Goal: Transaction & Acquisition: Purchase product/service

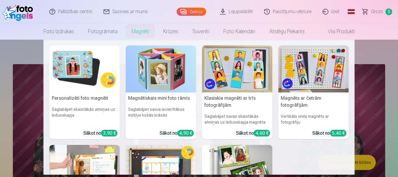
click at [98, 67] on img at bounding box center [84, 69] width 70 height 47
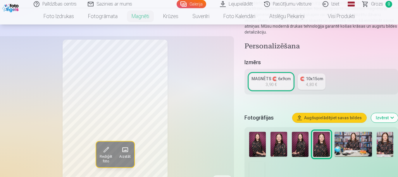
scroll to position [117, 0]
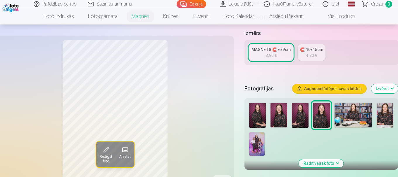
click at [276, 103] on img at bounding box center [278, 115] width 17 height 25
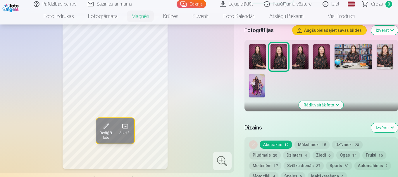
scroll to position [234, 0]
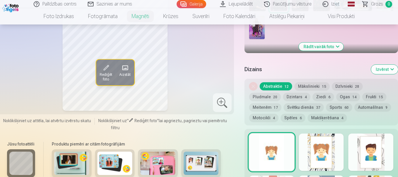
click at [292, 114] on button "Spēles 6" at bounding box center [293, 118] width 25 height 8
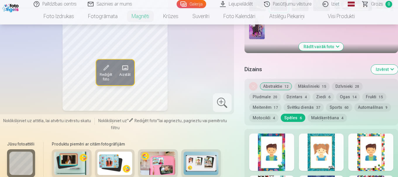
scroll to position [263, 0]
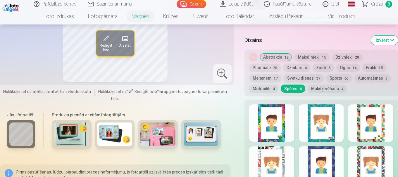
click at [262, 85] on button "Motocikli 4" at bounding box center [263, 89] width 29 height 8
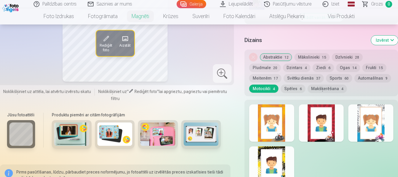
click at [304, 74] on button "Svētku dienās 37" at bounding box center [304, 78] width 40 height 8
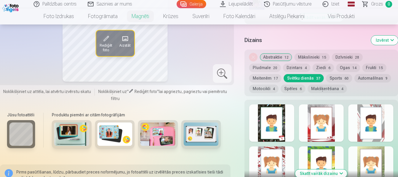
scroll to position [292, 0]
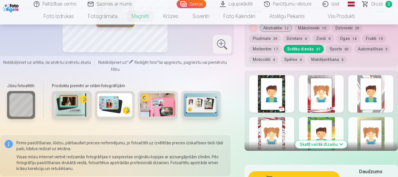
click at [325, 141] on button "Skatīt vairāk dizainu" at bounding box center [321, 145] width 52 height 8
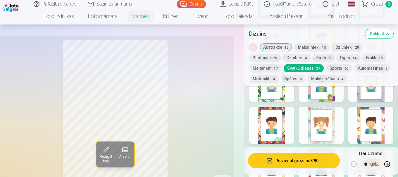
scroll to position [526, 0]
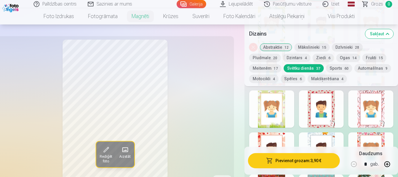
click at [317, 58] on button "Ziedi 6" at bounding box center [322, 58] width 21 height 8
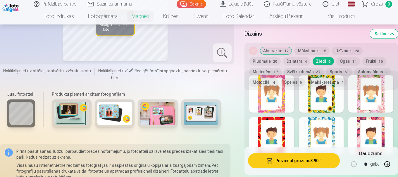
scroll to position [263, 0]
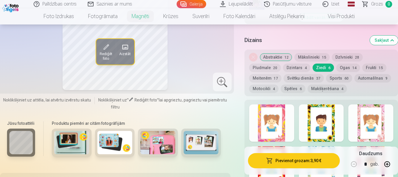
click at [276, 53] on button "Abstraktie 12" at bounding box center [276, 57] width 32 height 8
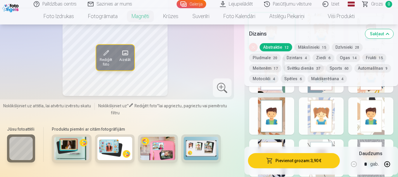
scroll to position [380, 0]
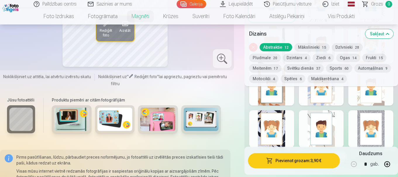
click at [266, 118] on div at bounding box center [271, 128] width 45 height 37
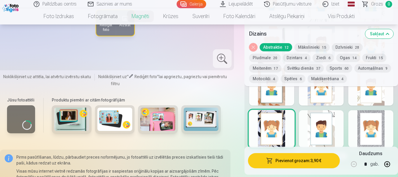
scroll to position [292, 0]
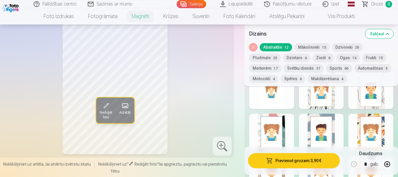
click at [279, 123] on div at bounding box center [271, 132] width 45 height 37
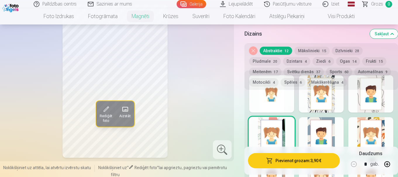
scroll to position [263, 0]
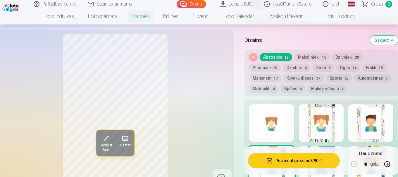
click at [315, 122] on div at bounding box center [321, 123] width 45 height 37
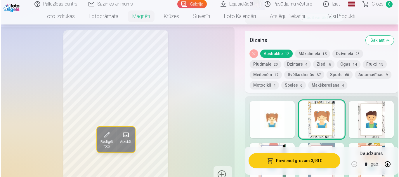
scroll to position [292, 0]
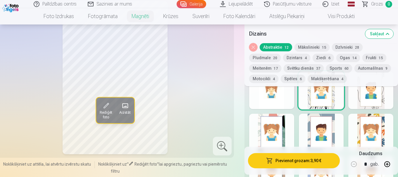
click at [297, 159] on button "Pievienot grozam : 3,90 €" at bounding box center [294, 160] width 92 height 15
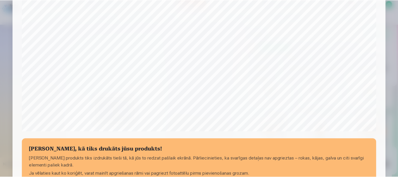
scroll to position [214, 0]
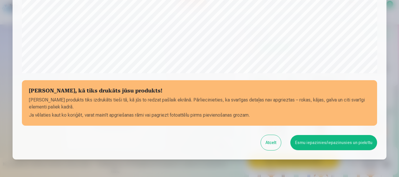
click at [323, 142] on button "Esmu iepazinies/iepazinusies un piekrītu" at bounding box center [334, 142] width 87 height 15
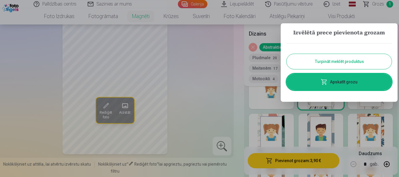
click at [329, 63] on button "Turpināt meklēt produktus" at bounding box center [339, 61] width 105 height 15
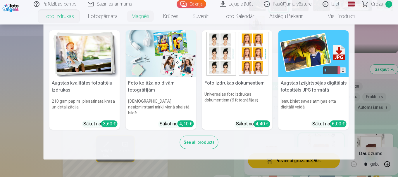
scroll to position [146, 0]
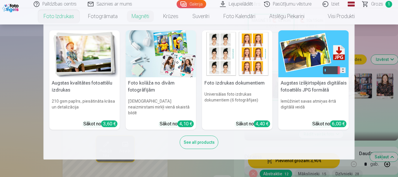
click at [89, 59] on img at bounding box center [84, 53] width 70 height 47
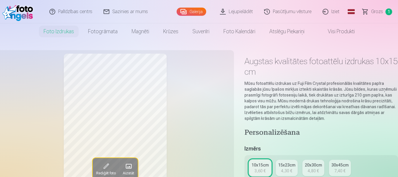
click at [286, 166] on div "15x23cm" at bounding box center [286, 166] width 17 height 6
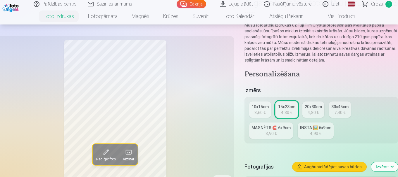
scroll to position [117, 0]
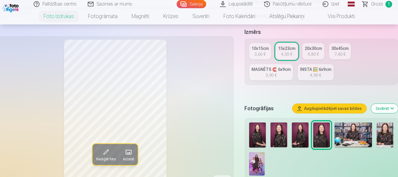
click at [258, 163] on img at bounding box center [256, 164] width 15 height 23
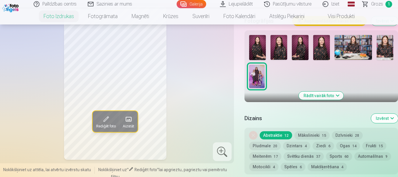
scroll to position [263, 0]
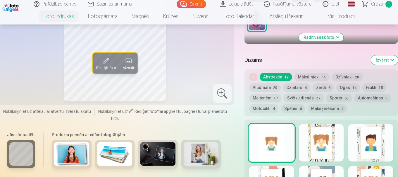
click at [312, 137] on div at bounding box center [321, 143] width 45 height 37
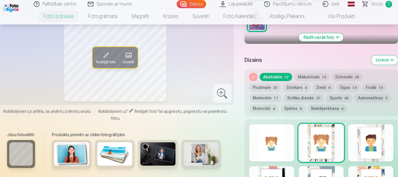
click at [270, 127] on div at bounding box center [271, 143] width 45 height 37
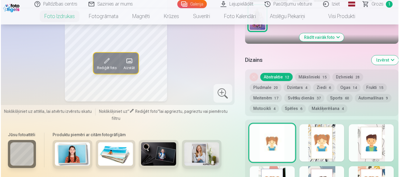
scroll to position [322, 0]
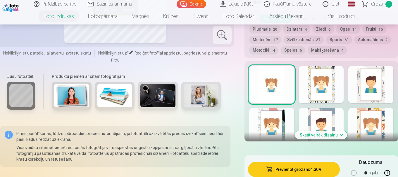
click at [292, 168] on button "Pievienot grozam : 4,30 €" at bounding box center [294, 169] width 92 height 15
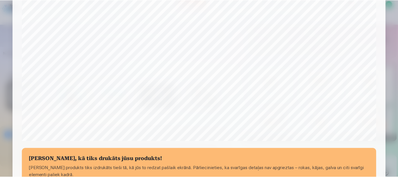
scroll to position [205, 0]
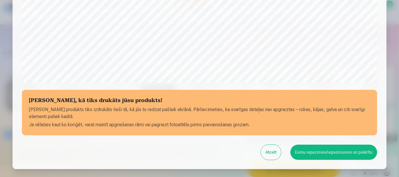
click at [333, 156] on button "Esmu iepazinies/iepazinusies un piekrītu" at bounding box center [334, 152] width 87 height 15
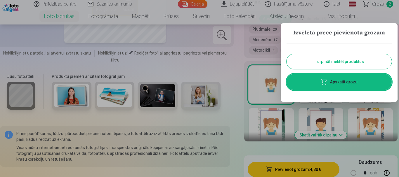
click at [331, 82] on link "Apskatīt grozu" at bounding box center [339, 82] width 105 height 16
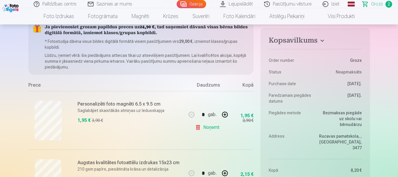
scroll to position [117, 0]
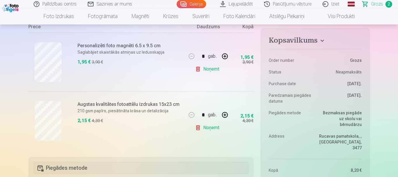
click at [227, 115] on button "button" at bounding box center [225, 115] width 14 height 14
type input "*"
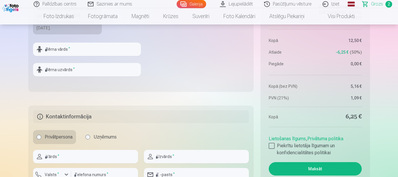
scroll to position [292, 0]
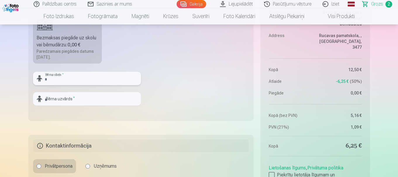
click at [89, 82] on input "text" at bounding box center [87, 78] width 108 height 13
type input "*****"
type input "*********"
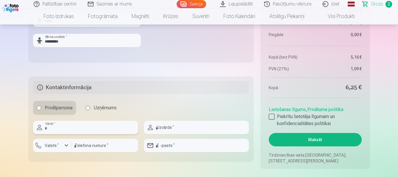
click at [65, 127] on input "text" at bounding box center [85, 127] width 105 height 13
type input "*****"
type input "*********"
type input "********"
type input "**********"
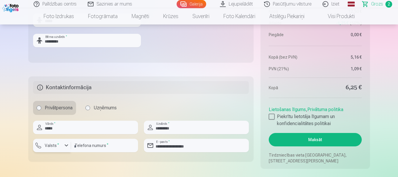
click at [63, 146] on div "button" at bounding box center [66, 145] width 7 height 7
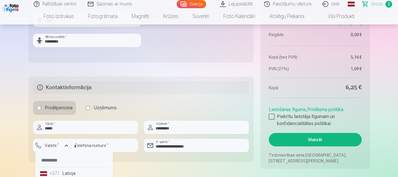
click at [67, 174] on li "+371 Latvija" at bounding box center [74, 174] width 73 height 12
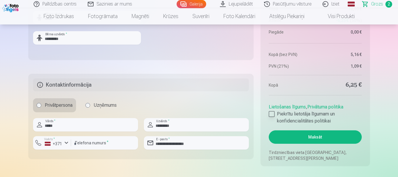
click at [274, 115] on div at bounding box center [272, 114] width 6 height 6
click at [298, 137] on button "Maksāt" at bounding box center [315, 137] width 93 height 13
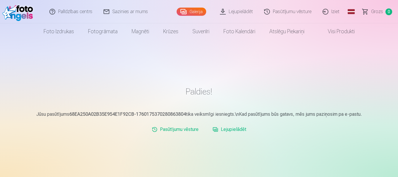
click at [297, 15] on link "Pasūtījumu vēsture" at bounding box center [288, 11] width 58 height 23
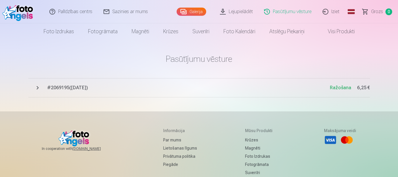
click at [297, 15] on link "Pasūtījumu vēsture" at bounding box center [288, 11] width 58 height 23
click at [340, 13] on link "Iziet" at bounding box center [331, 11] width 28 height 23
